Goal: Entertainment & Leisure: Consume media (video, audio)

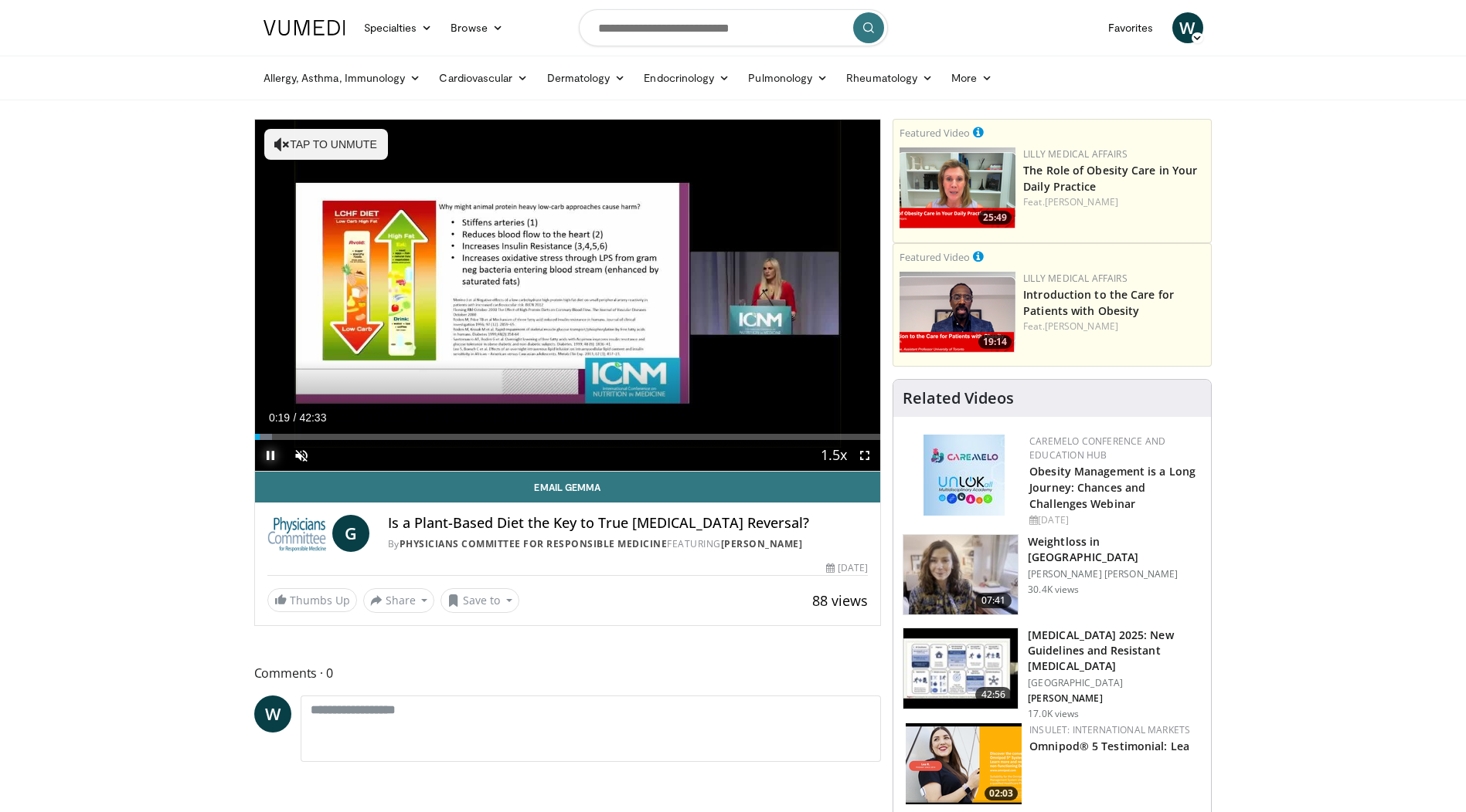
click at [277, 446] on span "Video Player" at bounding box center [271, 456] width 31 height 31
